Goal: Transaction & Acquisition: Purchase product/service

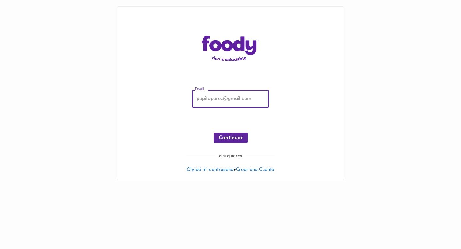
type input "[EMAIL_ADDRESS][PERSON_NAME][DOMAIN_NAME]"
click at [232, 134] on button "Continuar" at bounding box center [230, 137] width 34 height 11
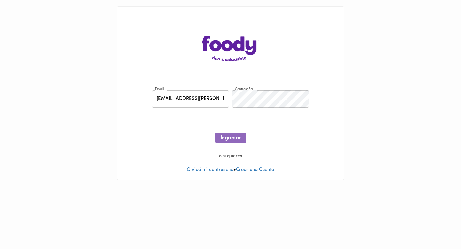
click at [232, 134] on button "Ingresar" at bounding box center [230, 137] width 30 height 11
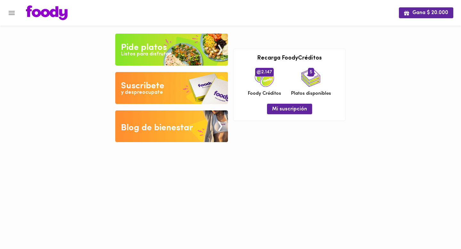
click at [160, 49] on div "Pide platos" at bounding box center [144, 47] width 46 height 13
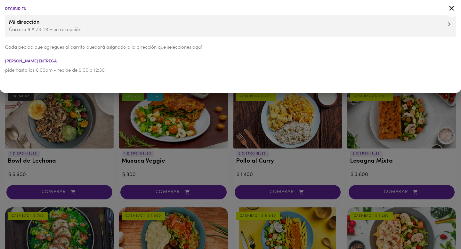
click at [177, 45] on p "Cada pedido que agregues al carrito quedará asignado a la dirección que selecci…" at bounding box center [230, 47] width 450 height 7
click at [453, 9] on icon at bounding box center [451, 8] width 8 height 8
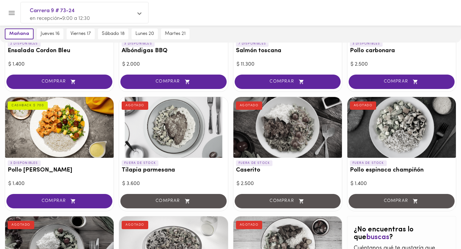
scroll to position [230, 0]
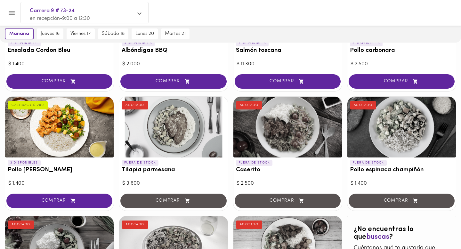
click at [57, 139] on div at bounding box center [59, 127] width 108 height 61
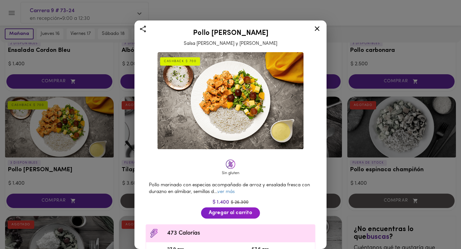
click at [225, 189] on div "Pollo marinado con especias acompañado de arroz y ensalada fresca con durazno e…" at bounding box center [230, 188] width 176 height 20
click at [225, 191] on link "ver más" at bounding box center [225, 191] width 17 height 5
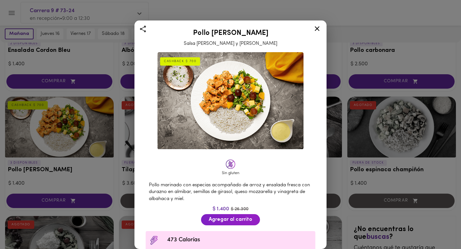
click at [314, 32] on icon at bounding box center [317, 29] width 8 height 8
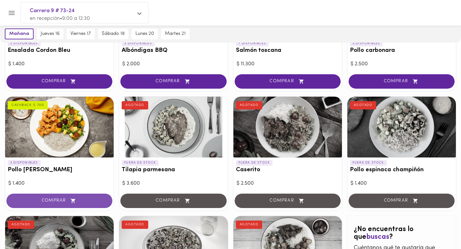
click at [64, 197] on button "COMPRAR" at bounding box center [59, 200] width 106 height 14
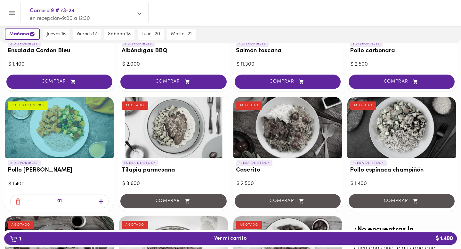
scroll to position [230, 0]
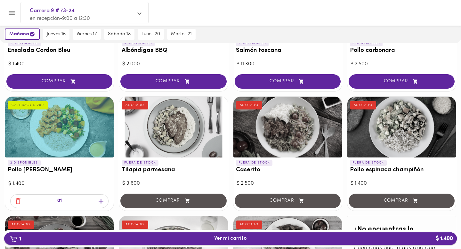
click at [203, 240] on span "1 Ver mi carrito $ 1.400" at bounding box center [230, 238] width 442 height 6
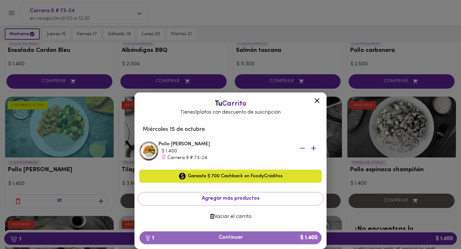
click at [230, 234] on span "1 Continuar $ 1.400" at bounding box center [230, 237] width 171 height 6
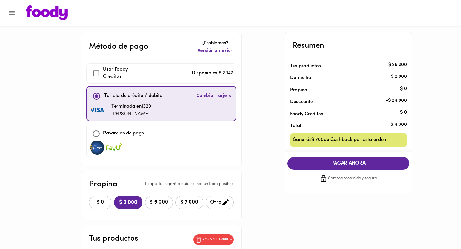
checkbox input "true"
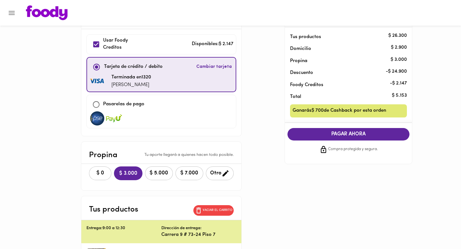
scroll to position [37, 0]
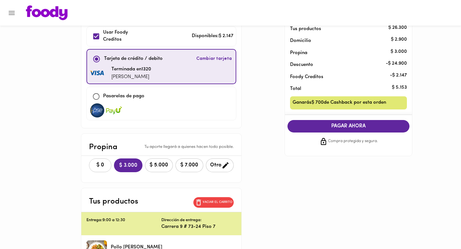
click at [97, 161] on button "$ 0" at bounding box center [100, 165] width 22 height 14
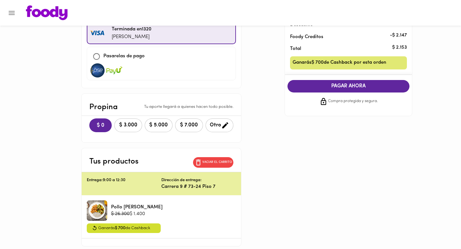
scroll to position [106, 0]
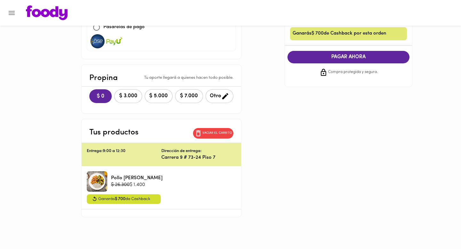
click at [197, 154] on p "Carrera 9 # 73-24 Piso 7" at bounding box center [198, 157] width 75 height 7
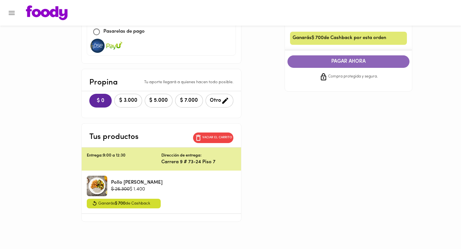
click at [300, 65] on button "PAGAR AHORA" at bounding box center [348, 61] width 122 height 12
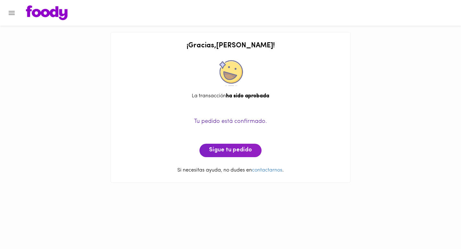
click at [46, 13] on img at bounding box center [47, 12] width 42 height 15
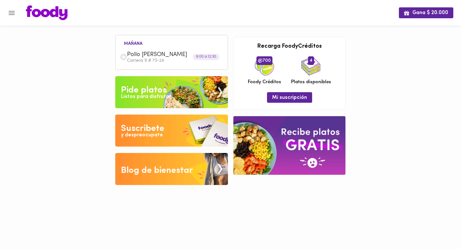
click at [177, 95] on img at bounding box center [171, 92] width 113 height 32
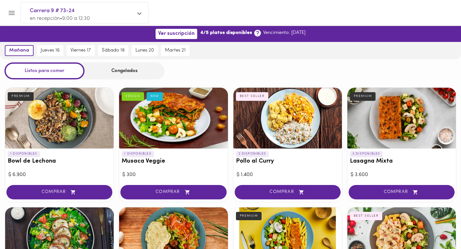
click at [136, 17] on div "Carrera 9 # 73-24 en recepción • 9:00 a 12:30" at bounding box center [84, 14] width 127 height 24
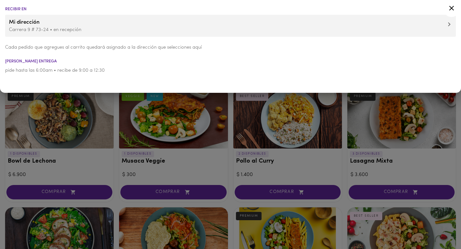
click at [59, 29] on p "Carrera 9 # 73-24 • en recepción" at bounding box center [230, 30] width 443 height 7
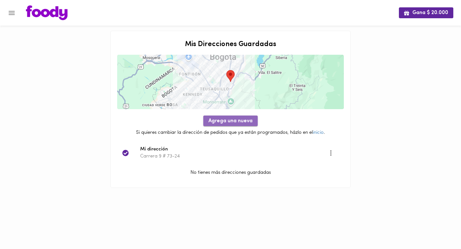
click at [237, 121] on span "Agrega una nueva" at bounding box center [230, 121] width 44 height 6
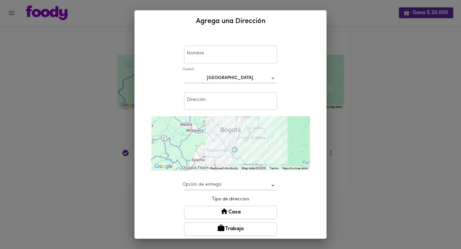
click at [232, 48] on input "text" at bounding box center [230, 55] width 93 height 18
click at [236, 209] on button "Casa" at bounding box center [230, 212] width 93 height 13
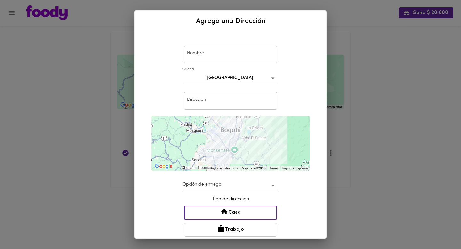
click at [228, 63] on div "Nombre Nombre" at bounding box center [230, 54] width 96 height 21
click at [223, 54] on input "text" at bounding box center [230, 55] width 93 height 18
type input "Apartamento"
click at [214, 99] on input "text" at bounding box center [230, 101] width 93 height 18
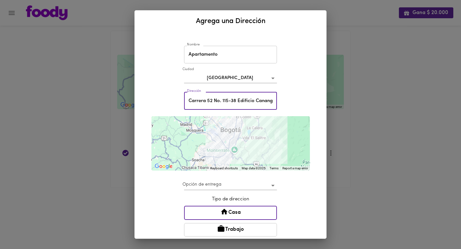
drag, startPoint x: 270, startPoint y: 103, endPoint x: 175, endPoint y: 86, distance: 96.1
click at [175, 86] on div "Nombre Apartamento [GEOGRAPHIC_DATA] Dirección [STREET_ADDRESS] 115-38 Edificio…" at bounding box center [230, 168] width 176 height 266
click at [220, 99] on input "Carrera 52 No. 115-38 Edificio Cananga apartamento 103" at bounding box center [230, 101] width 93 height 18
drag, startPoint x: 227, startPoint y: 100, endPoint x: 283, endPoint y: 100, distance: 56.3
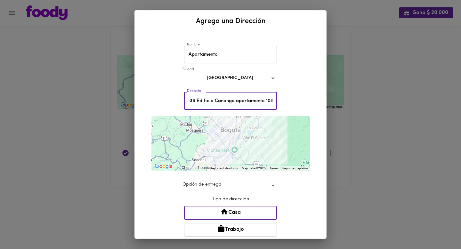
click at [283, 100] on div "Nombre Apartamento [GEOGRAPHIC_DATA] Dirección [STREET_ADDRESS] 115-38 Edificio…" at bounding box center [230, 168] width 176 height 266
type input "Carrera 52 No. 115-38 Edificio Cananga apartamento 103"
click at [292, 94] on div "Nombre Apartamento [GEOGRAPHIC_DATA] Dirección [STREET_ADDRESS] 115-38 Edificio…" at bounding box center [230, 168] width 176 height 266
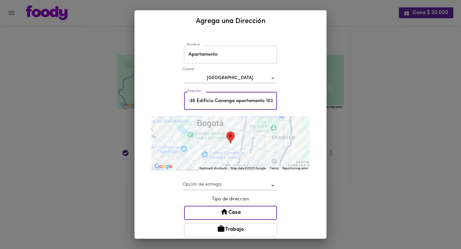
drag, startPoint x: 257, startPoint y: 101, endPoint x: 276, endPoint y: 102, distance: 18.9
click at [276, 102] on input "Carrera 52 No. 115-38 Edificio Cananga apartamento 103" at bounding box center [230, 101] width 93 height 18
click at [288, 84] on div "Nombre Apartamento [GEOGRAPHIC_DATA] Dirección [STREET_ADDRESS] 115-38 Edificio…" at bounding box center [230, 168] width 176 height 266
click at [241, 185] on body "Gana $ 20.000 Mis Direcciones Guardadas ← Move left → Move right ↑ Move up ↓ Mo…" at bounding box center [230, 102] width 461 height 204
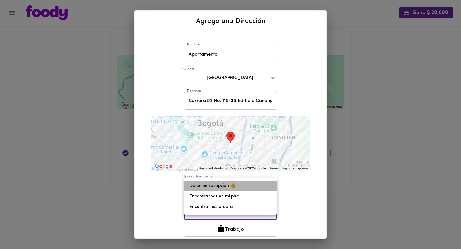
click at [226, 185] on li "Dejar en recepción 👍" at bounding box center [230, 185] width 92 height 11
type input "leave-at-reception"
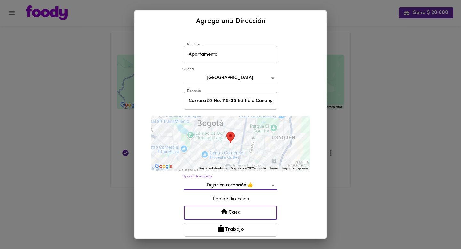
click at [297, 95] on div "Nombre Apartamento [GEOGRAPHIC_DATA] Dirección [STREET_ADDRESS] 115-38 Edificio…" at bounding box center [230, 168] width 176 height 266
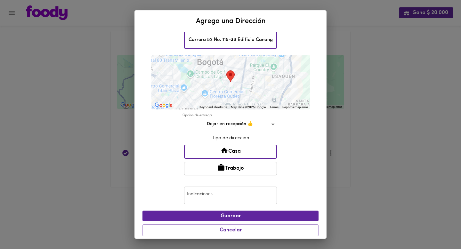
scroll to position [0, 41]
drag, startPoint x: 236, startPoint y: 34, endPoint x: 286, endPoint y: 36, distance: 50.2
click at [286, 36] on div "Nombre Apartamento [GEOGRAPHIC_DATA] Dirección [STREET_ADDRESS] 115-38 Edificio…" at bounding box center [230, 106] width 176 height 266
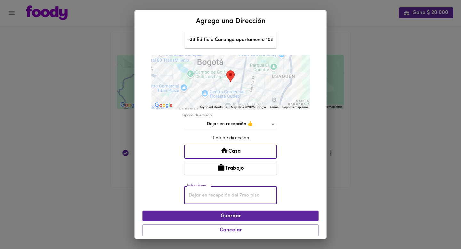
scroll to position [0, 0]
click at [255, 192] on input "text" at bounding box center [230, 195] width 93 height 18
paste input "Carrera 52 No. 115-38"
type input "Carrera 52 No. 115-38"
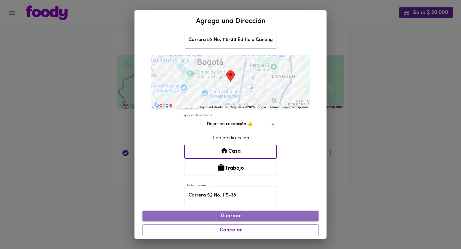
click at [273, 215] on span "Guardar" at bounding box center [230, 216] width 166 height 6
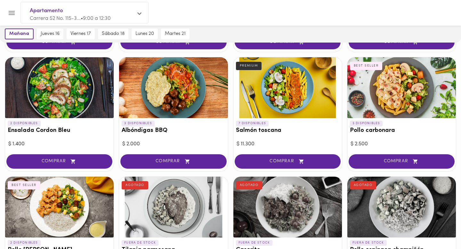
scroll to position [150, 0]
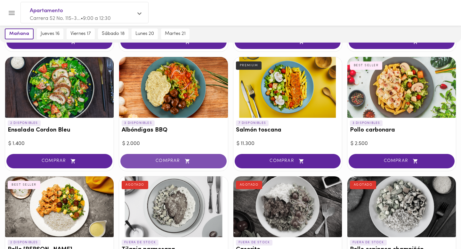
click at [186, 158] on icon "button" at bounding box center [187, 160] width 8 height 5
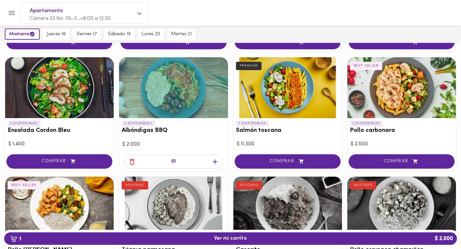
scroll to position [151, 0]
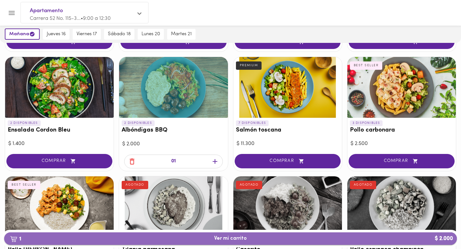
click at [232, 240] on span "1 Ver mi carrito $ 2.000" at bounding box center [230, 238] width 33 height 6
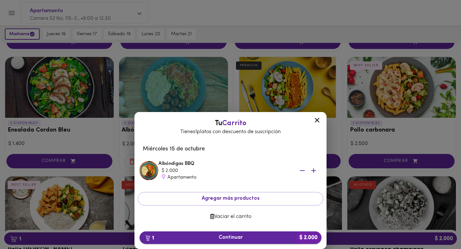
click at [221, 238] on span "1 Continuar $ 2.000" at bounding box center [230, 237] width 171 height 6
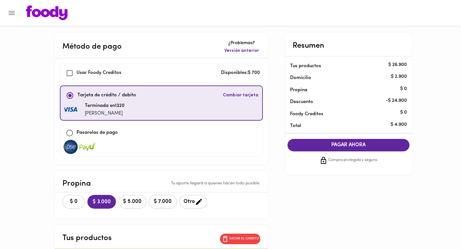
checkbox input "true"
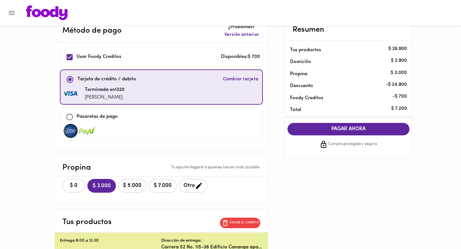
scroll to position [19, 0]
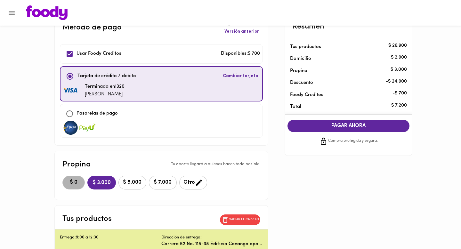
click at [75, 182] on span "$ 0" at bounding box center [74, 182] width 14 height 6
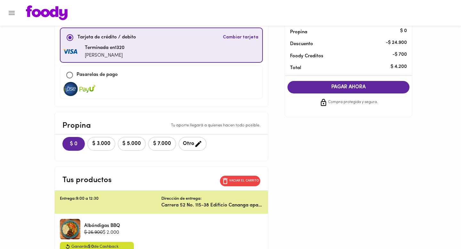
scroll to position [0, 0]
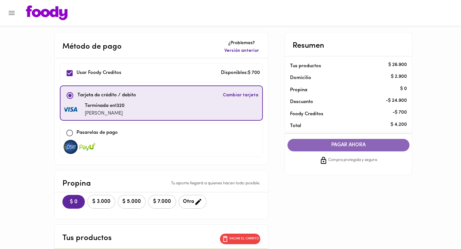
click at [300, 147] on span "PAGAR AHORA" at bounding box center [348, 145] width 109 height 6
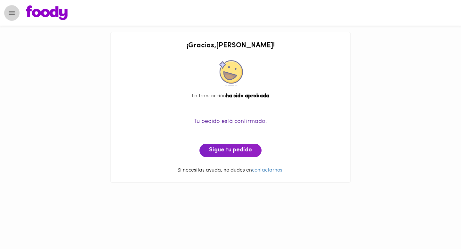
click at [14, 14] on icon "Menu" at bounding box center [12, 13] width 6 height 4
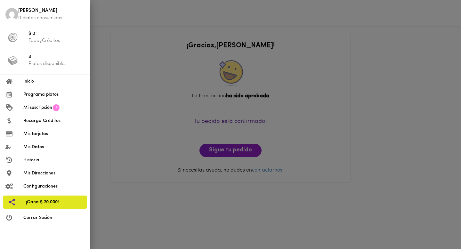
click at [97, 37] on div at bounding box center [230, 124] width 461 height 249
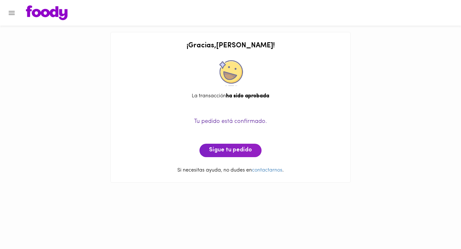
click at [52, 10] on img at bounding box center [47, 12] width 42 height 15
